Goal: Check status: Check status

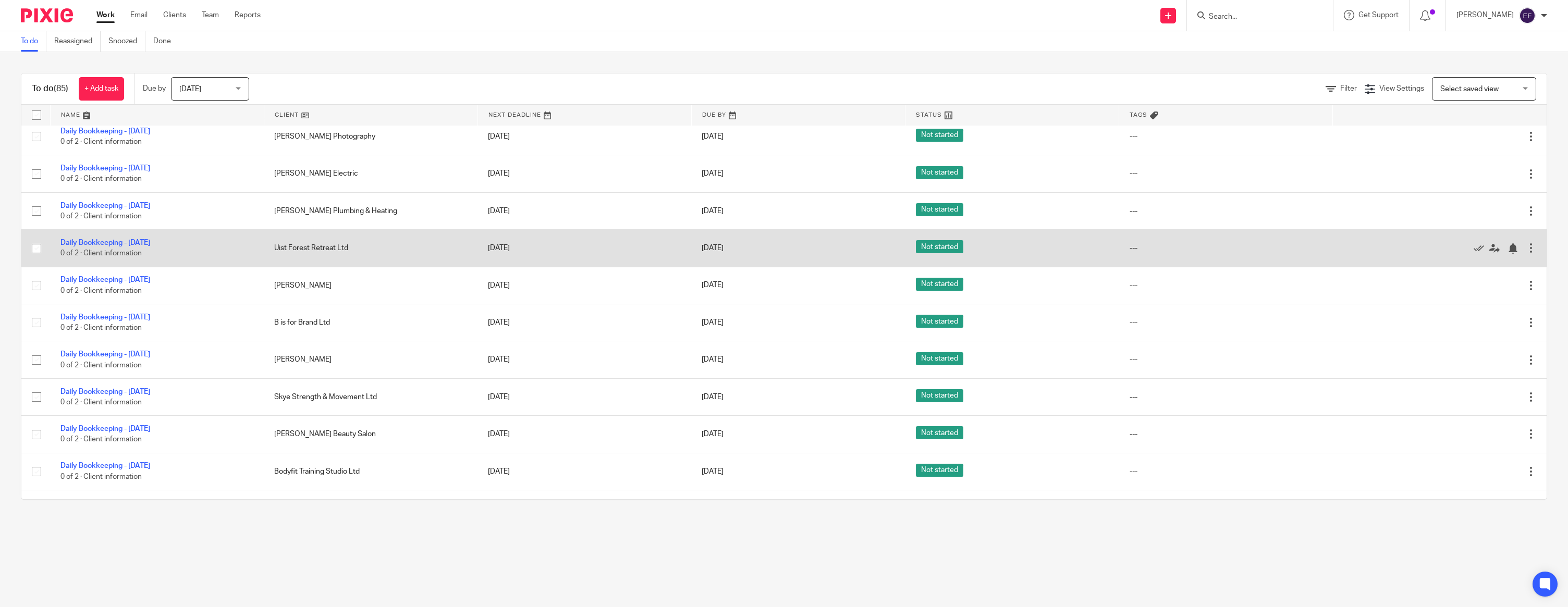
scroll to position [1011, 0]
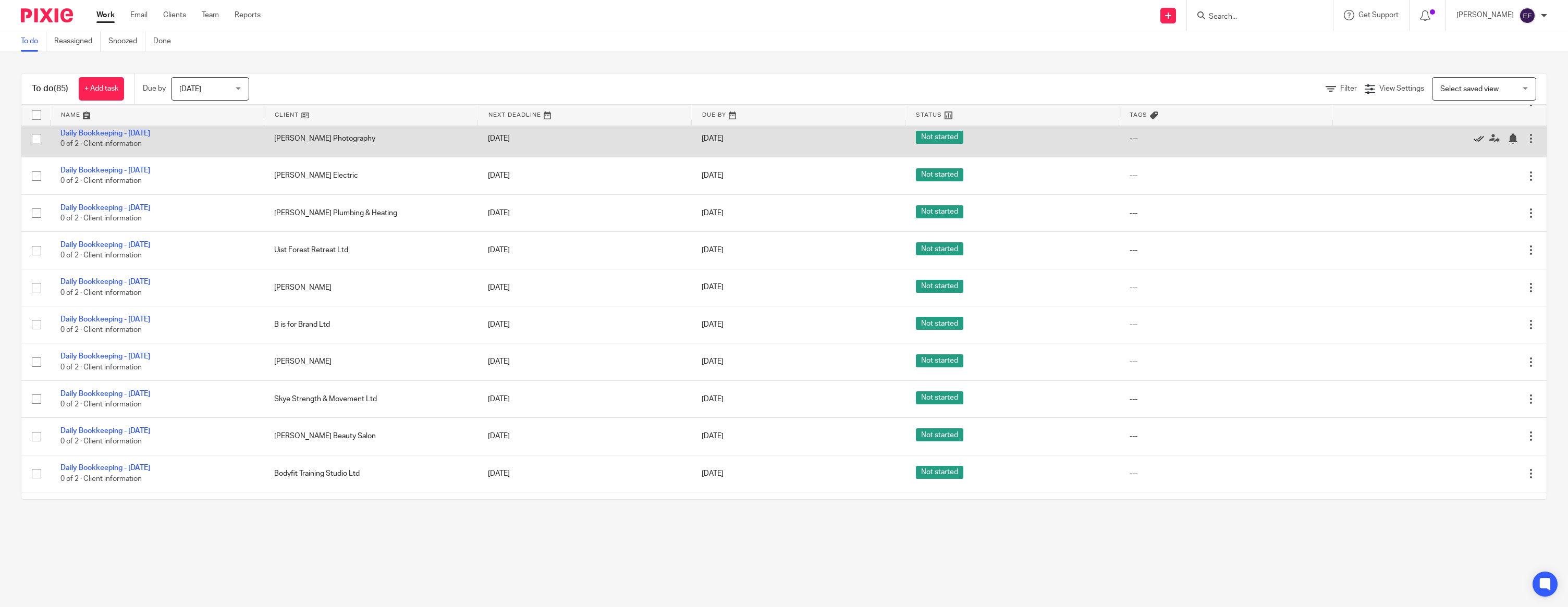
click at [1479, 144] on icon at bounding box center [1478, 139] width 11 height 11
click at [1480, 144] on icon at bounding box center [1478, 139] width 11 height 11
click at [1477, 146] on icon at bounding box center [1478, 140] width 11 height 11
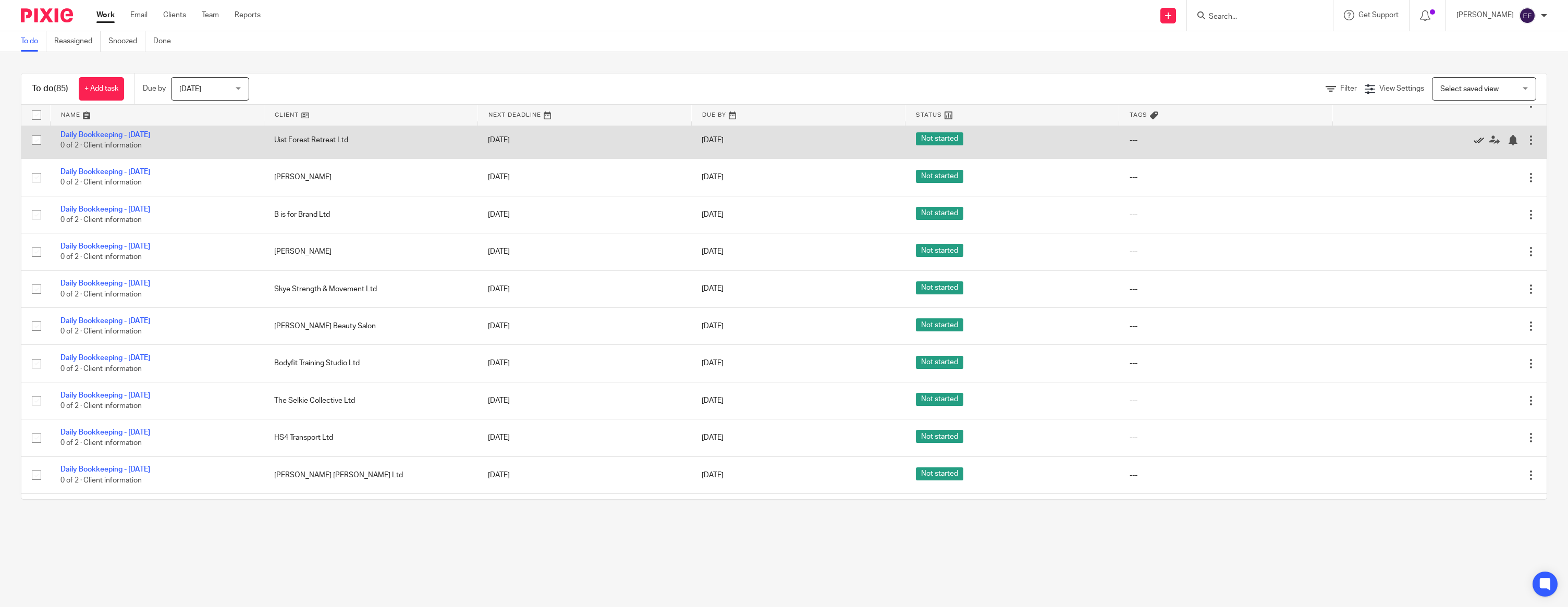
click at [1476, 146] on icon at bounding box center [1478, 140] width 11 height 11
click at [1475, 146] on icon at bounding box center [1478, 140] width 11 height 11
click at [1479, 146] on icon at bounding box center [1478, 140] width 11 height 11
click at [1477, 146] on icon at bounding box center [1478, 140] width 11 height 11
click at [1480, 146] on icon at bounding box center [1478, 140] width 11 height 11
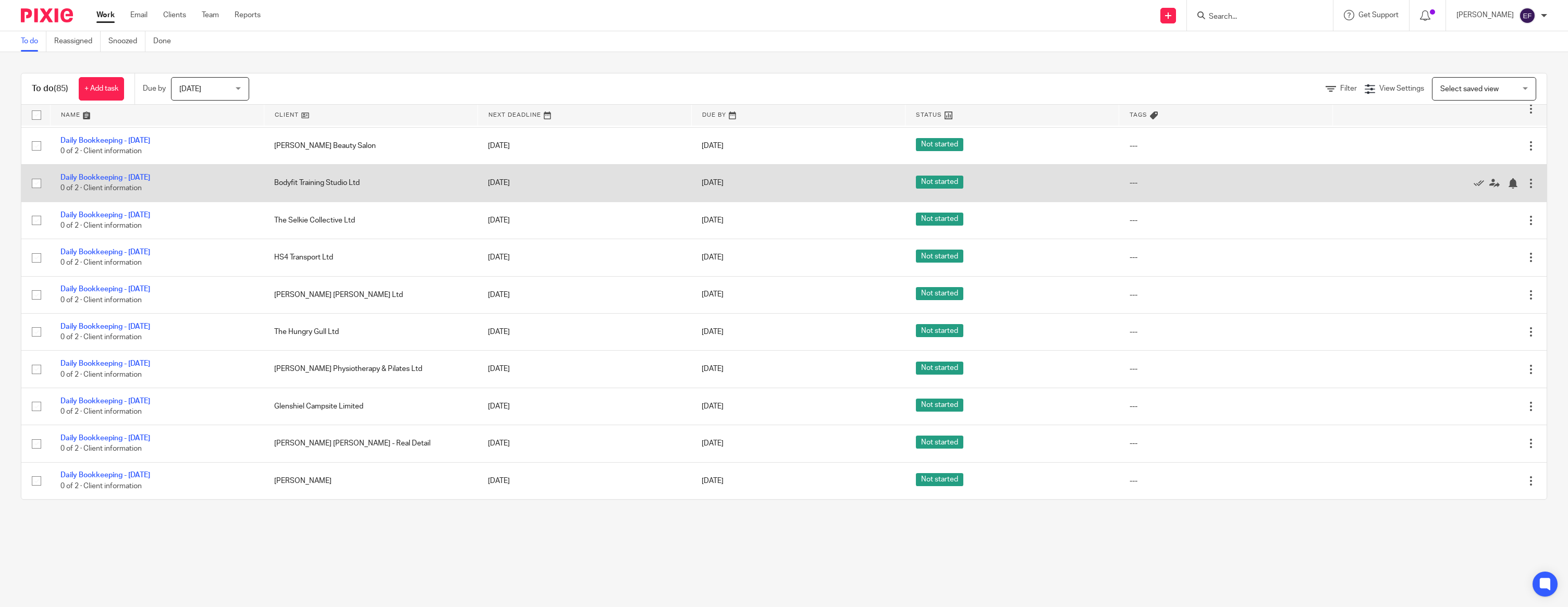
scroll to position [1021, 0]
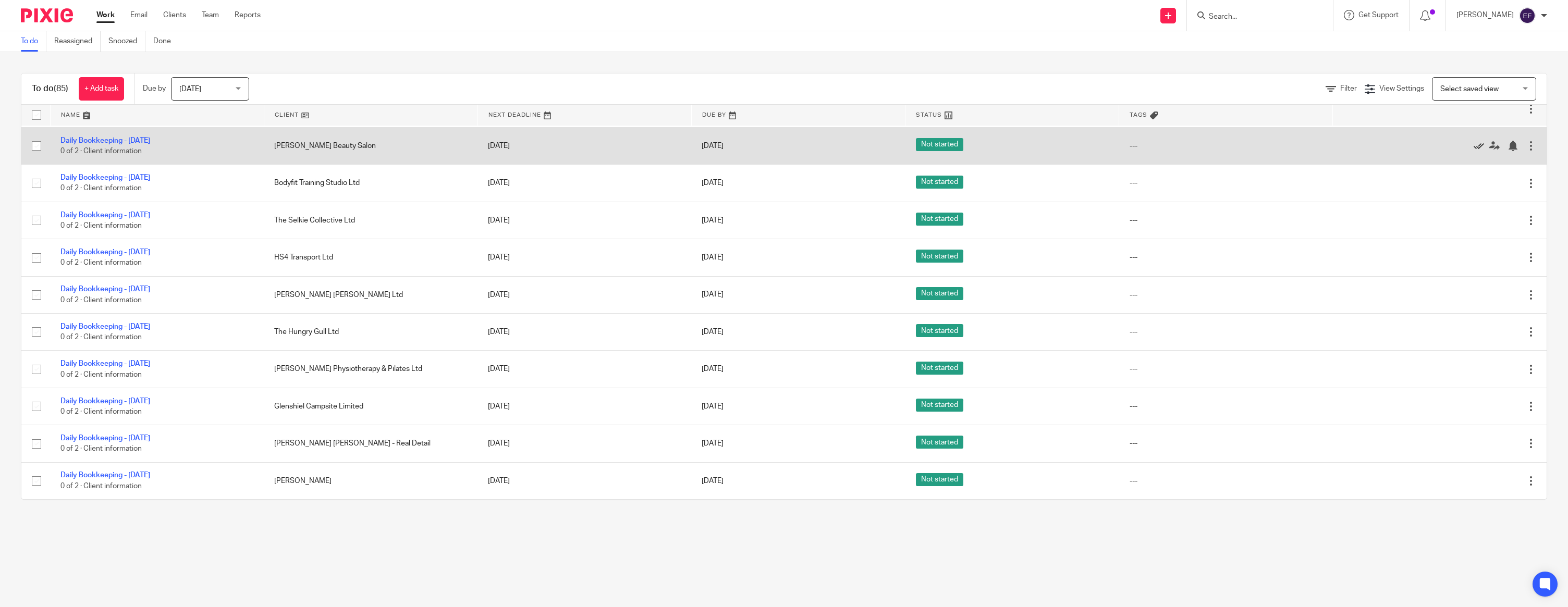
click at [1479, 141] on icon at bounding box center [1478, 146] width 11 height 11
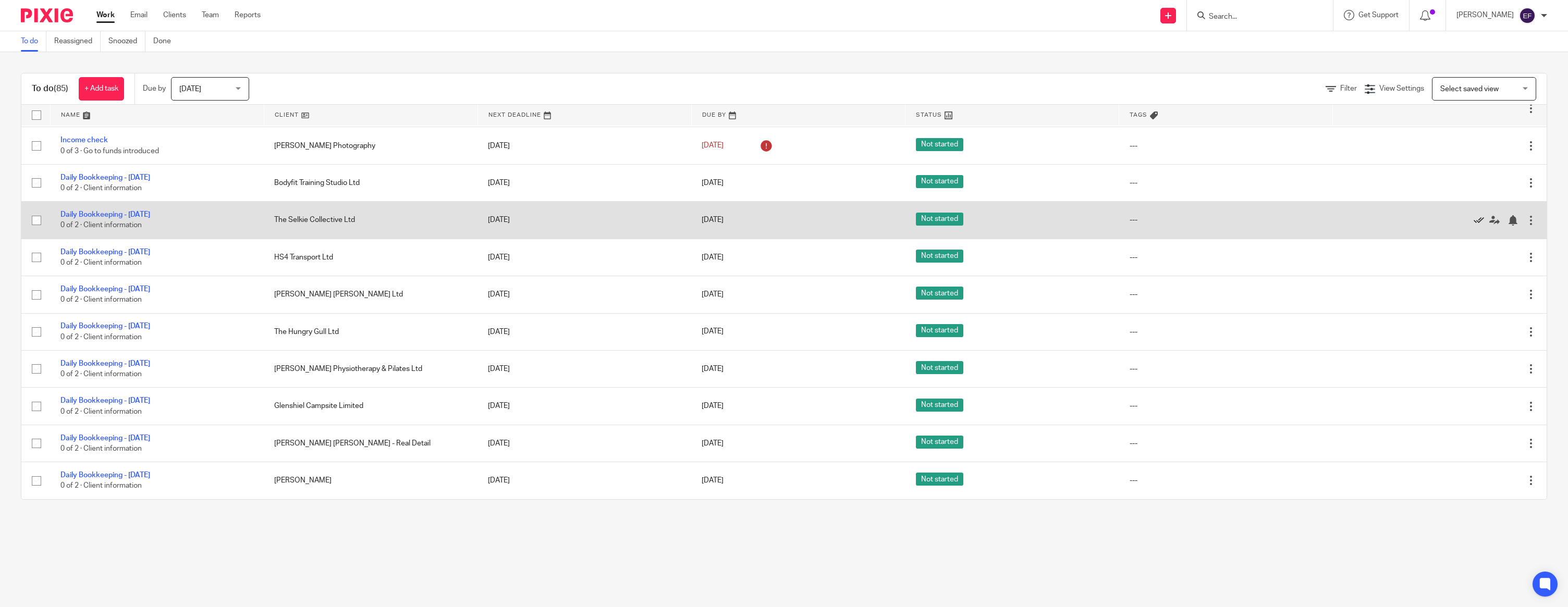
click at [1477, 216] on icon at bounding box center [1478, 220] width 11 height 11
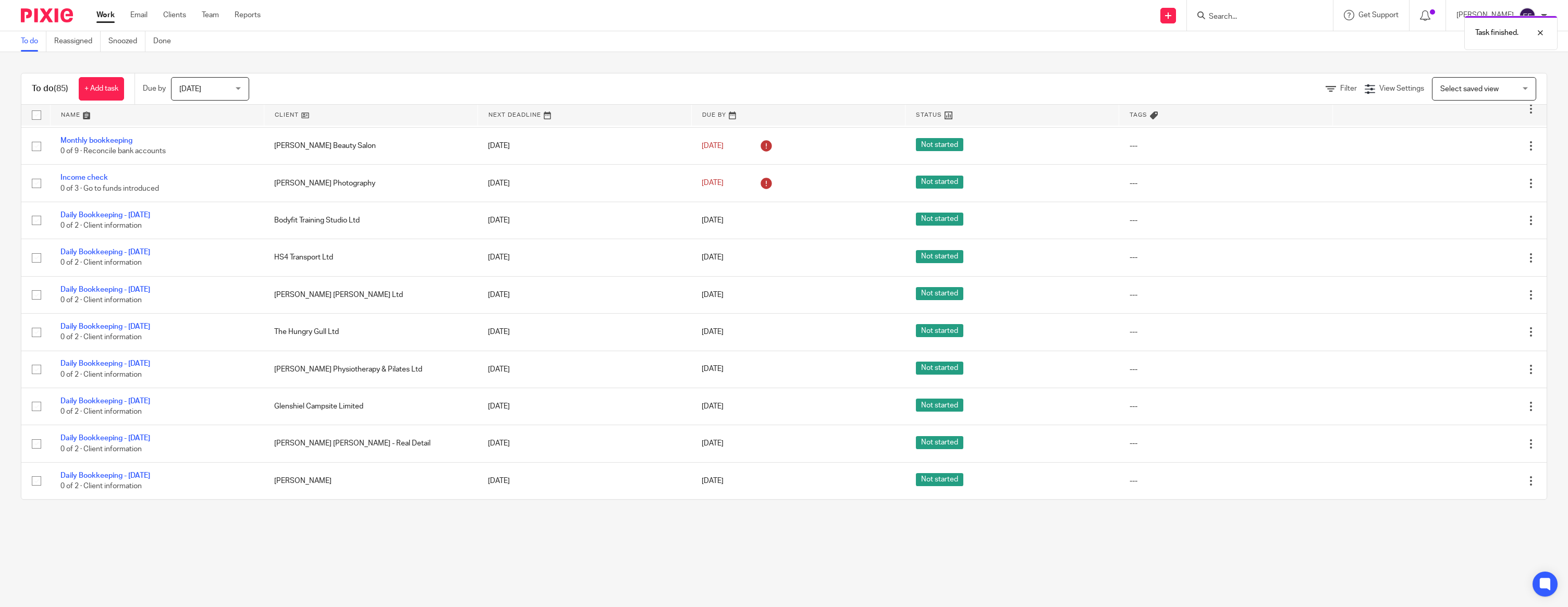
scroll to position [947, 0]
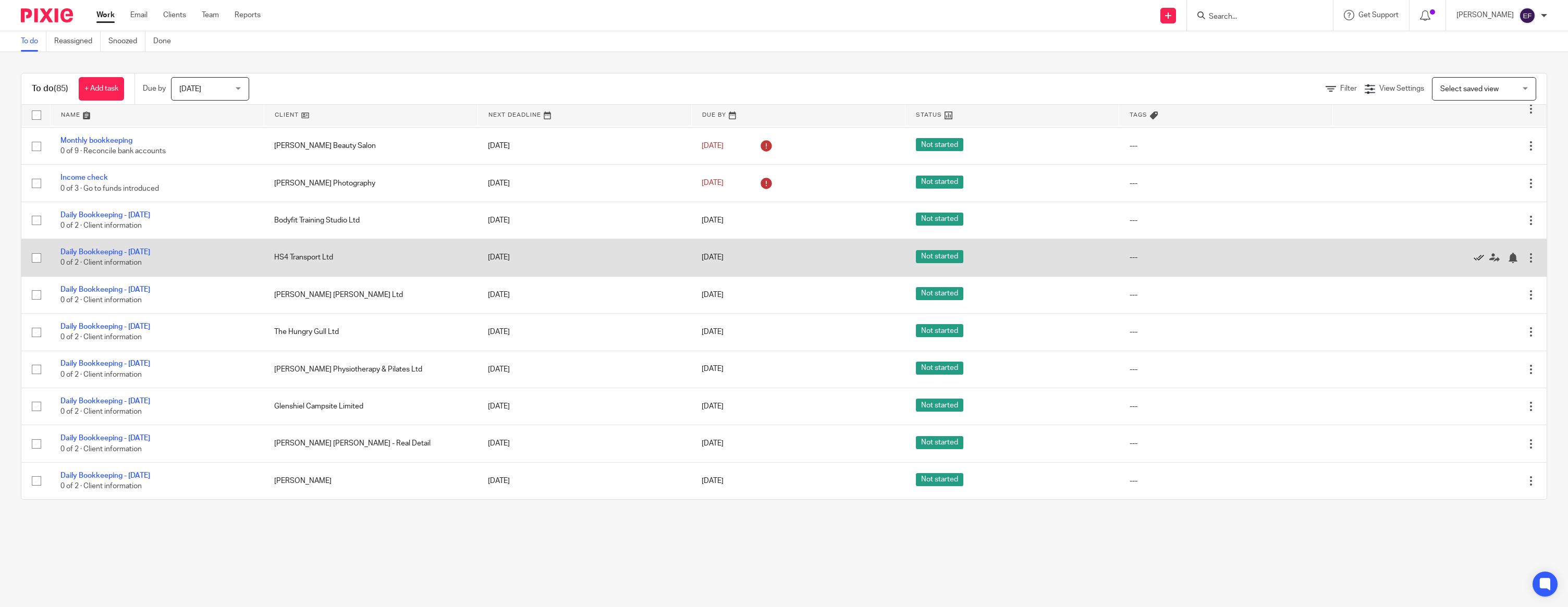
click at [1477, 256] on icon at bounding box center [1478, 258] width 11 height 11
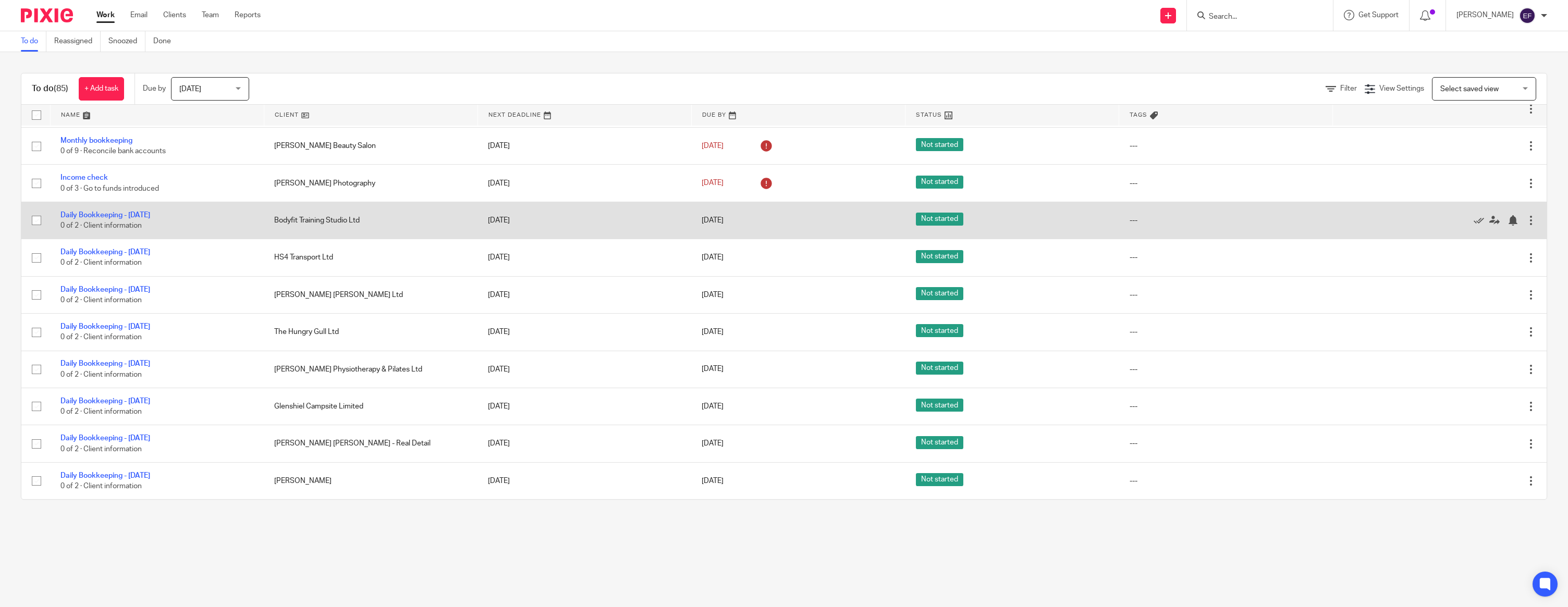
scroll to position [909, 0]
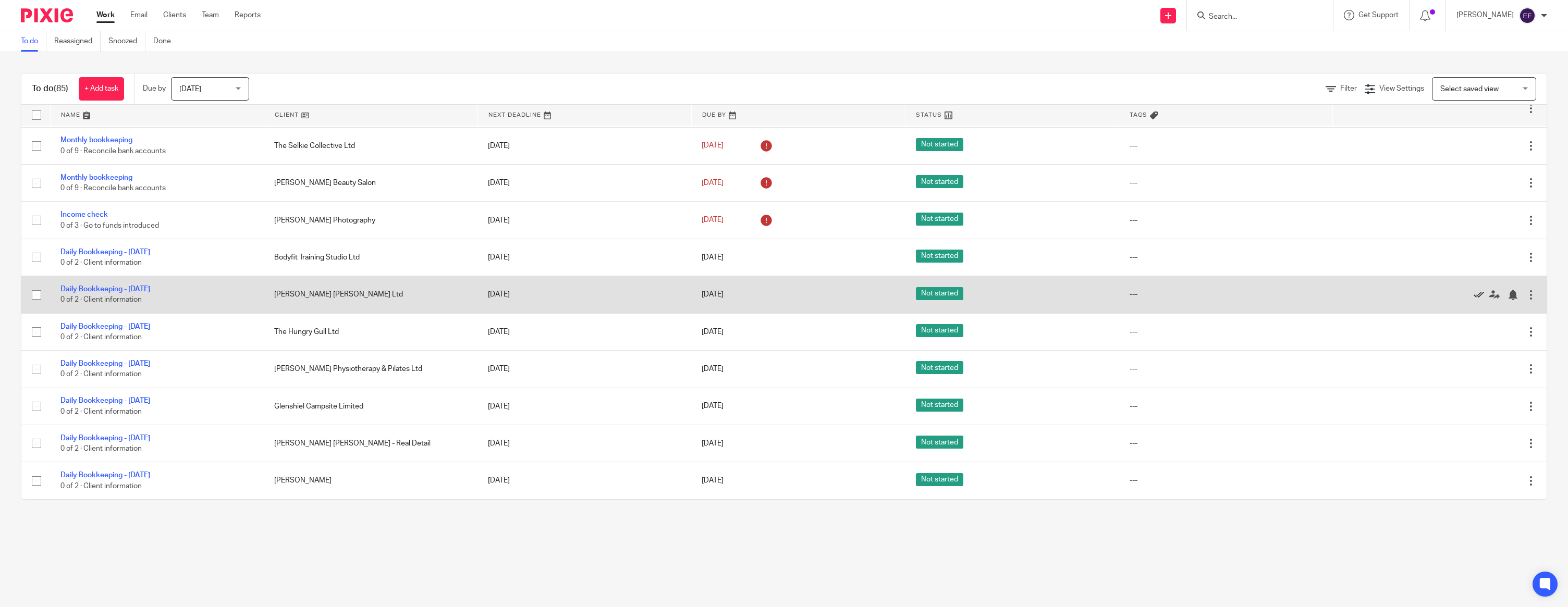
click at [1477, 293] on icon at bounding box center [1478, 295] width 11 height 11
